Goal: Transaction & Acquisition: Purchase product/service

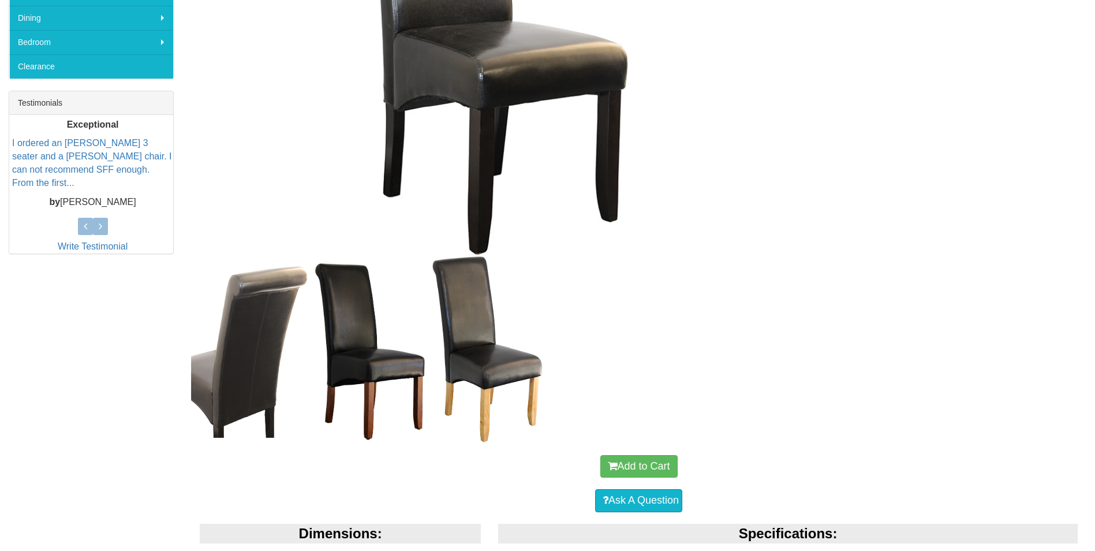
scroll to position [499, 0]
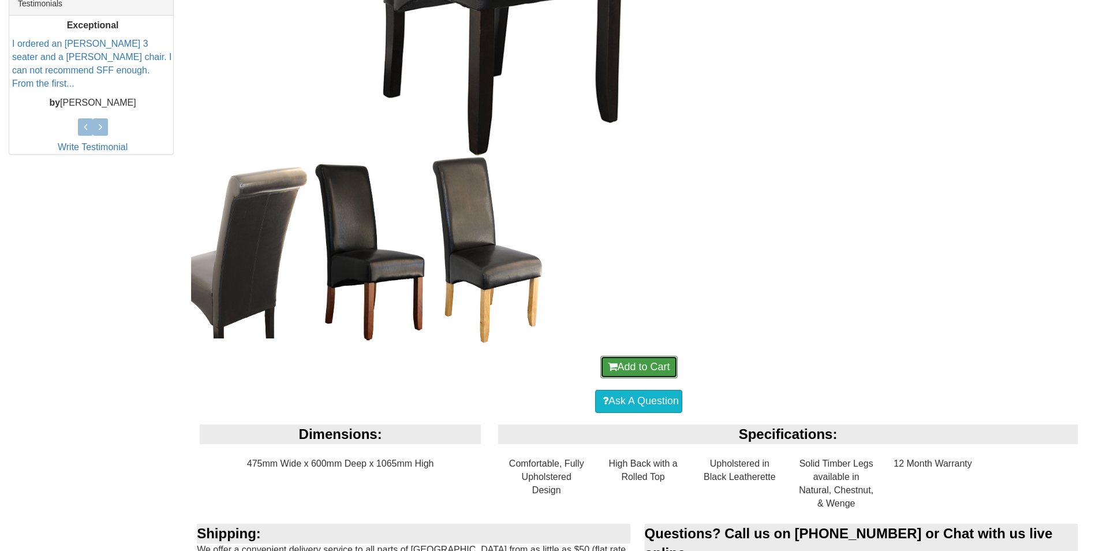
click at [639, 362] on button "Add to Cart" at bounding box center [638, 367] width 77 height 23
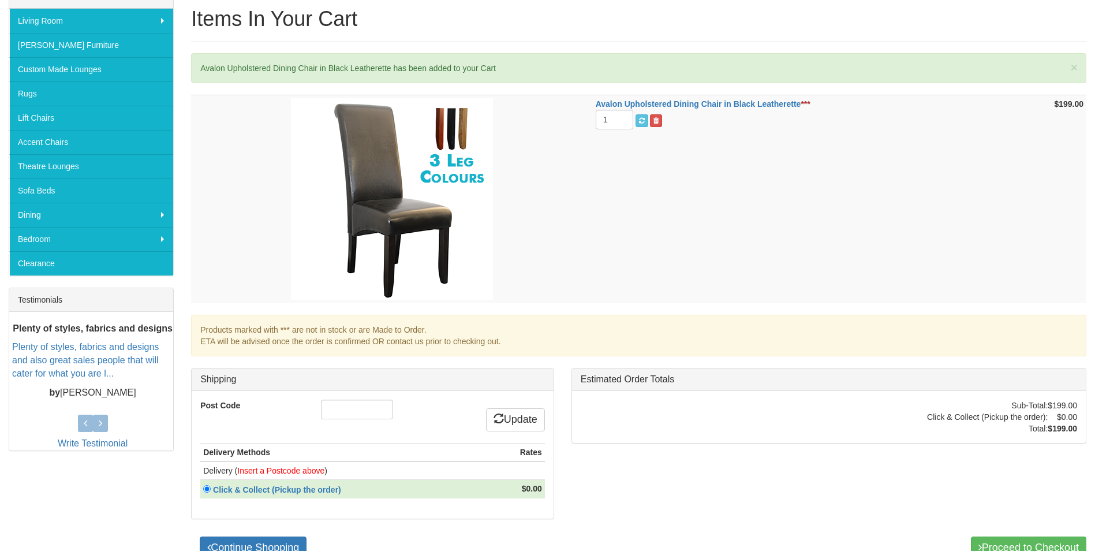
scroll to position [115, 0]
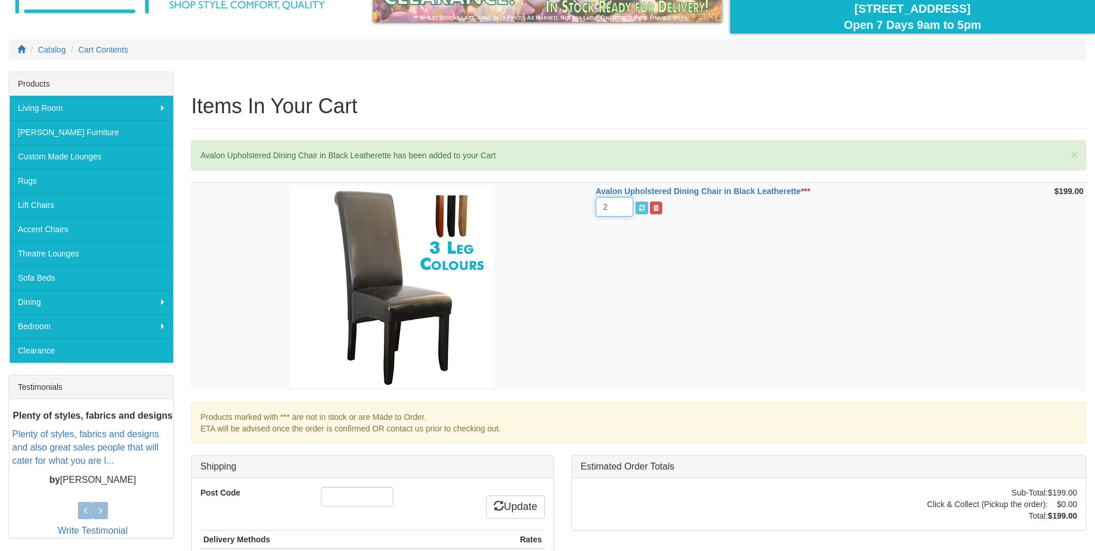
click at [623, 205] on input "2" at bounding box center [615, 207] width 38 height 20
click at [623, 205] on input "3" at bounding box center [615, 207] width 38 height 20
click at [623, 205] on input "4" at bounding box center [615, 207] width 38 height 20
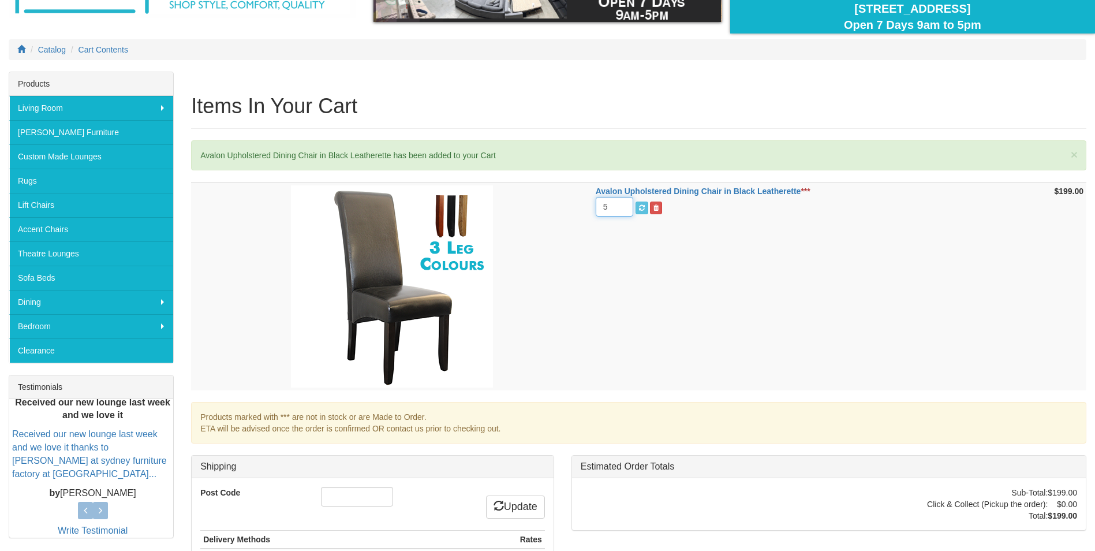
click at [623, 205] on input "5" at bounding box center [615, 207] width 38 height 20
type input "6"
click at [623, 205] on input "6" at bounding box center [615, 207] width 38 height 20
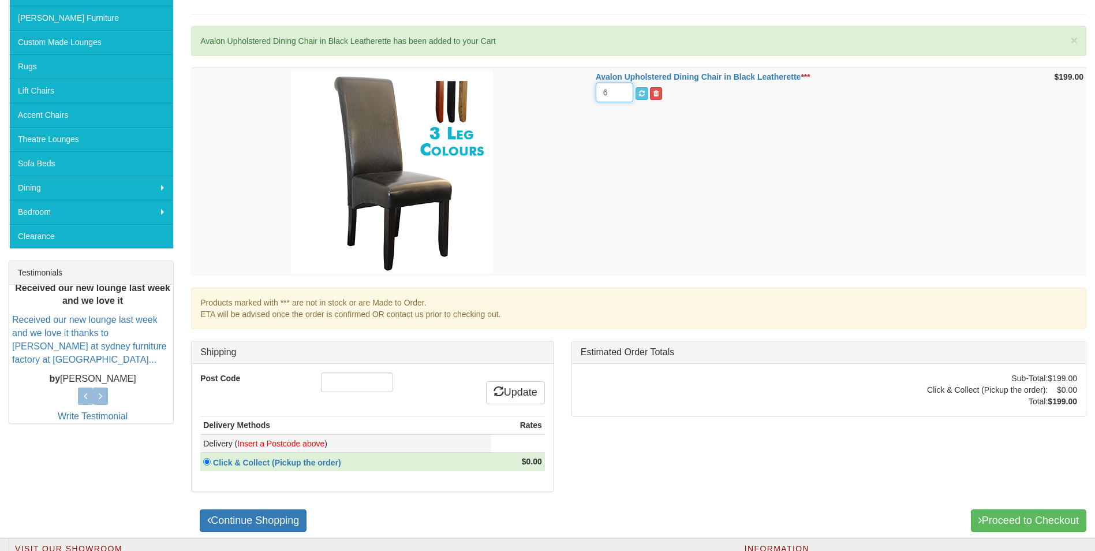
scroll to position [231, 0]
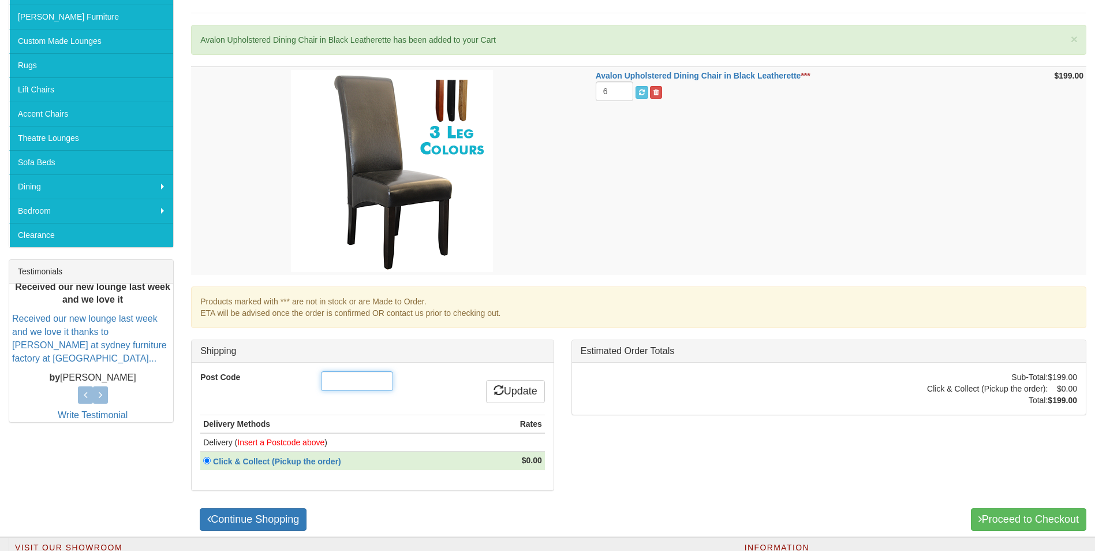
click at [369, 380] on input "Post Code" at bounding box center [357, 381] width 72 height 20
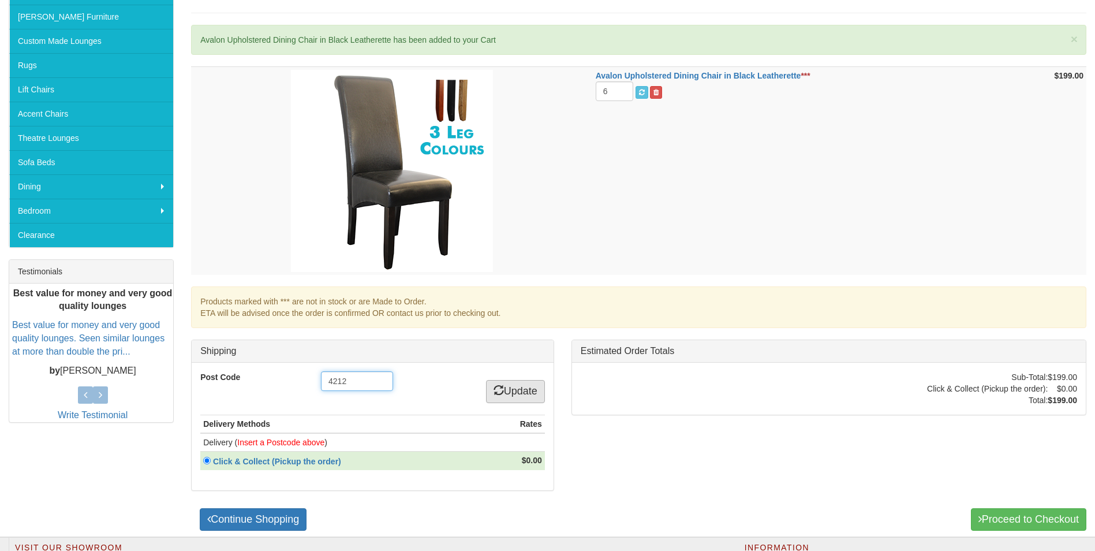
type input "4212"
click at [532, 390] on link "Update" at bounding box center [515, 391] width 59 height 23
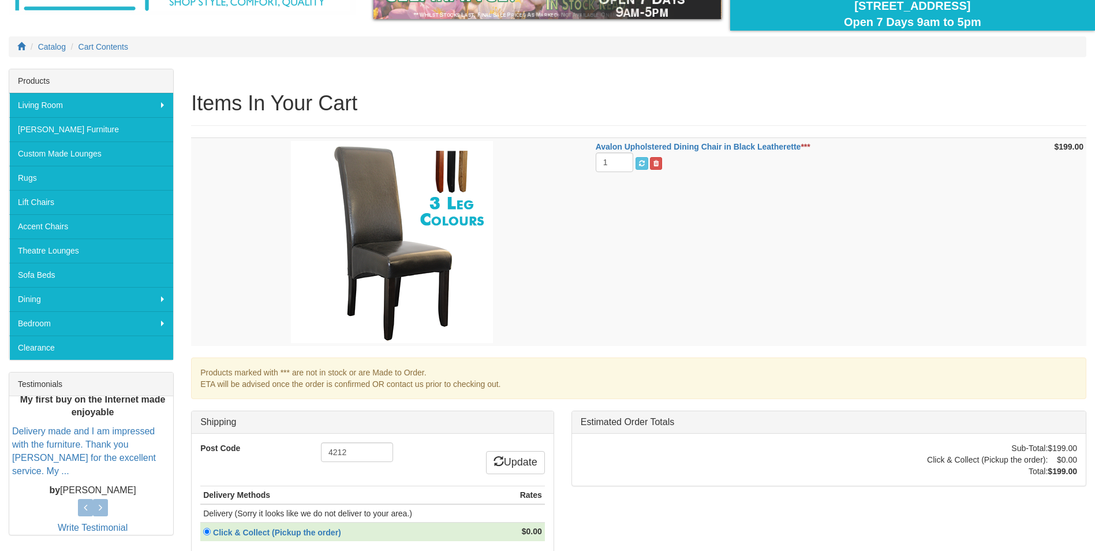
scroll to position [231, 0]
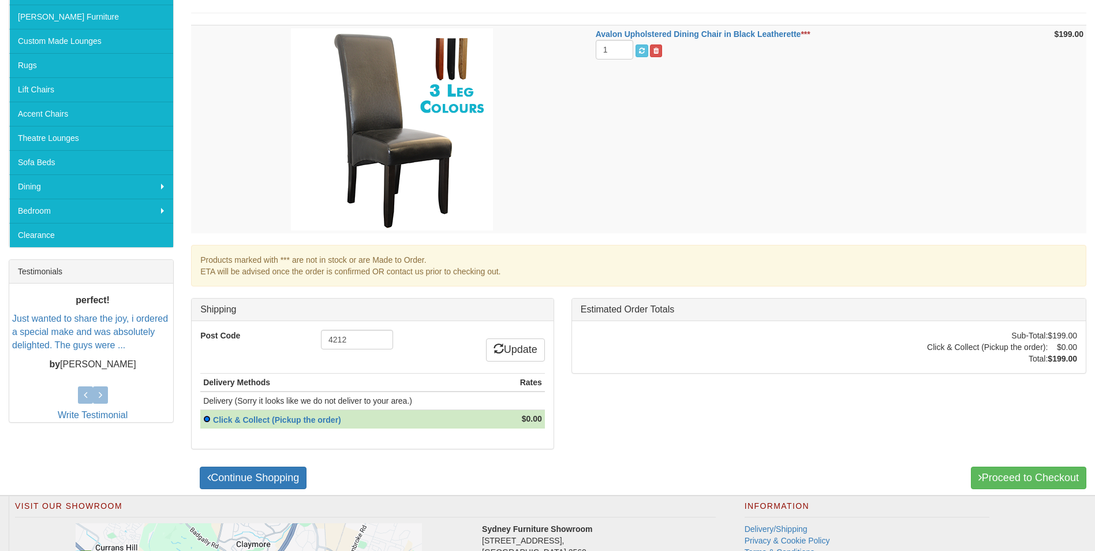
click at [207, 418] on input "radio" at bounding box center [207, 419] width 8 height 8
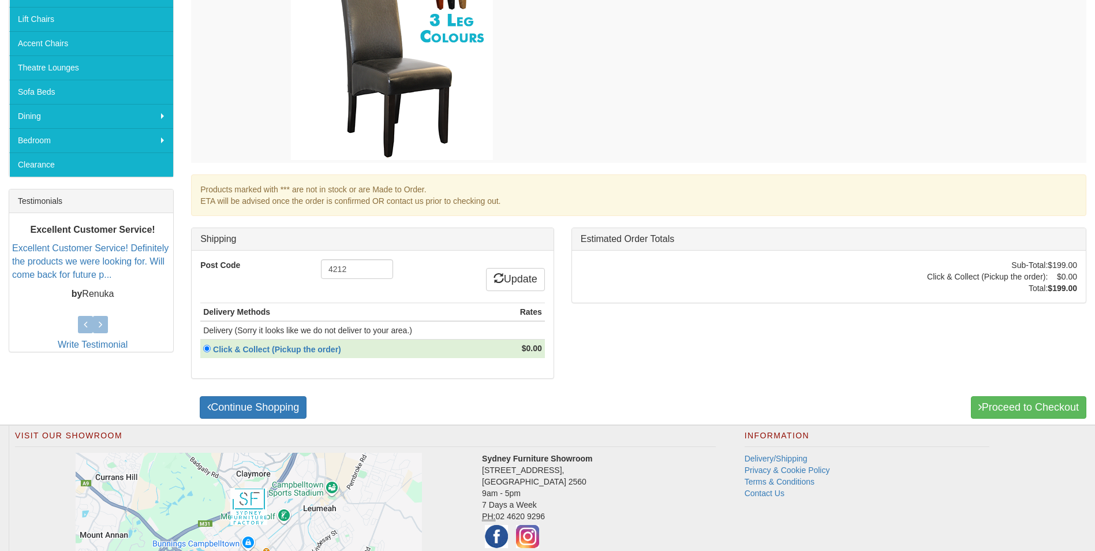
scroll to position [346, 0]
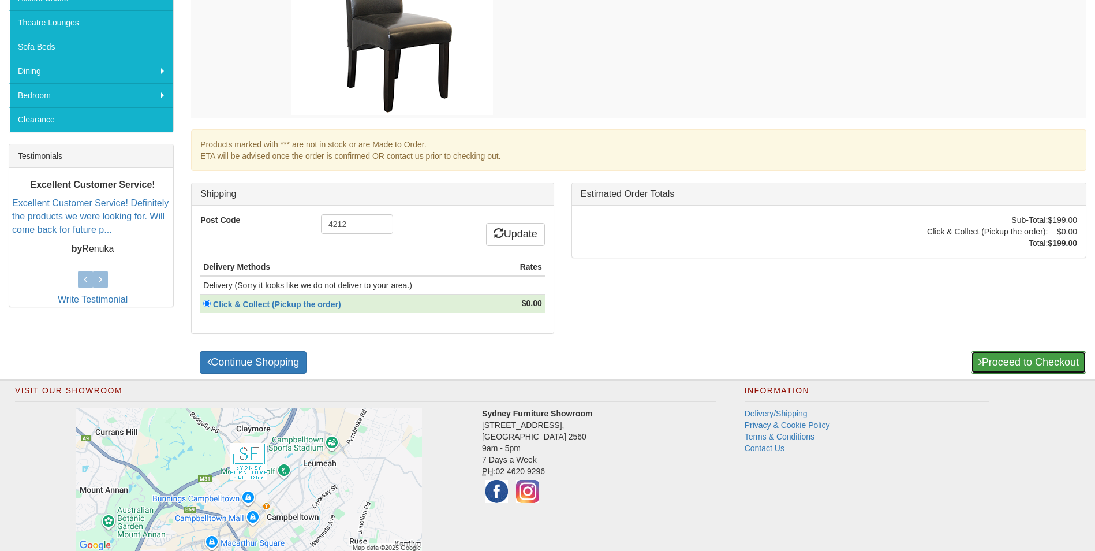
click at [1015, 361] on link "Proceed to Checkout" at bounding box center [1028, 362] width 115 height 23
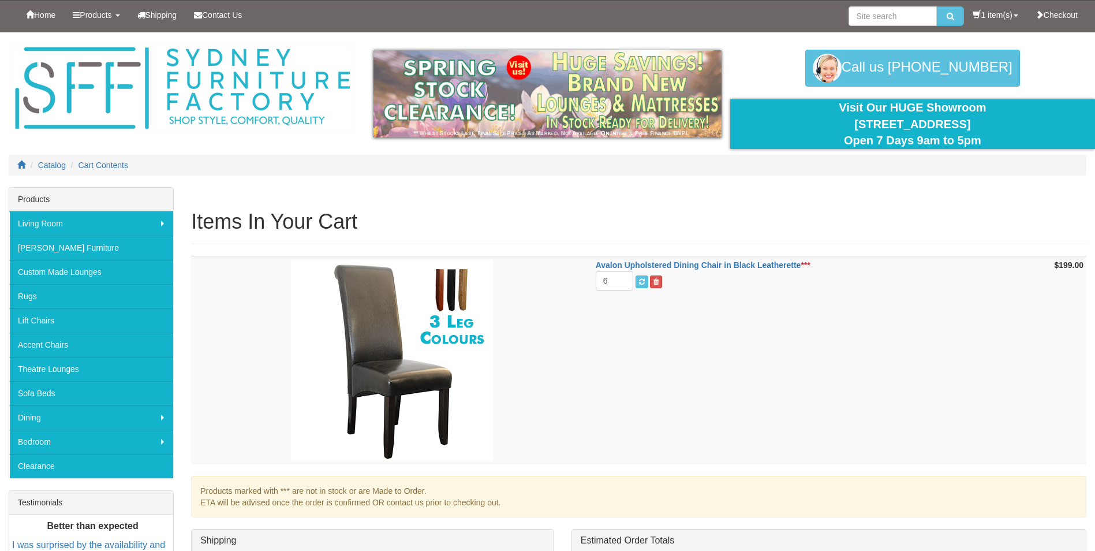
scroll to position [231, 0]
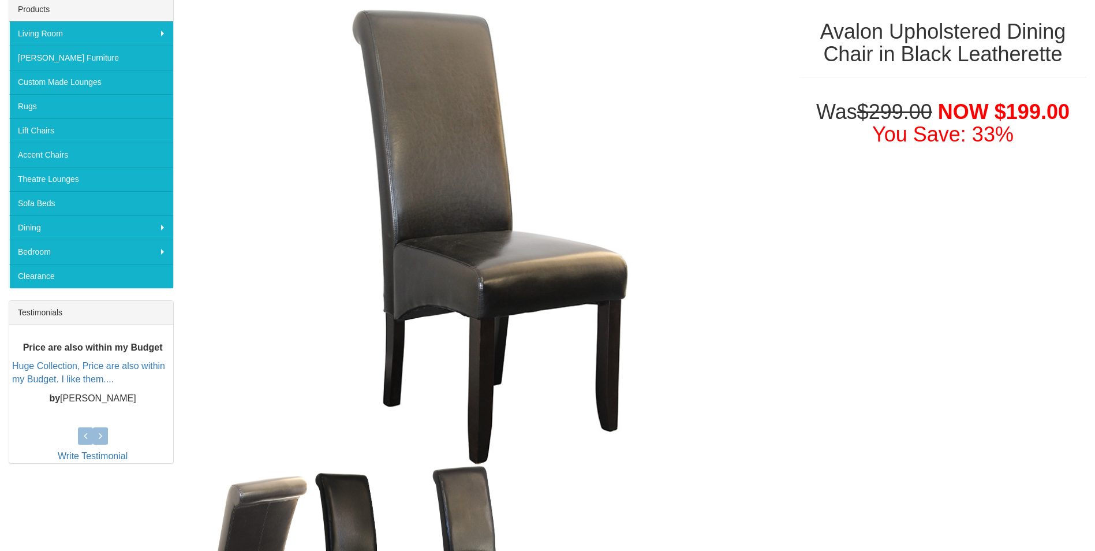
scroll to position [152, 0]
